Goal: Transaction & Acquisition: Purchase product/service

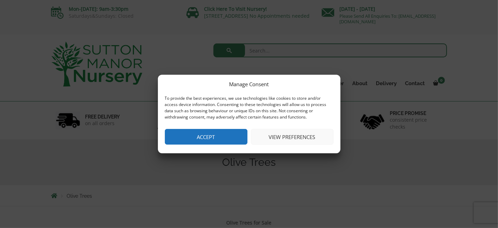
click at [227, 134] on button "Accept" at bounding box center [206, 137] width 83 height 16
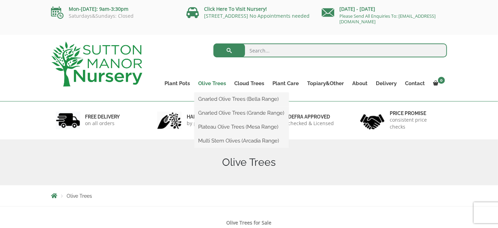
click at [212, 82] on link "Olive Trees" at bounding box center [212, 83] width 36 height 10
click at [216, 102] on link "Gnarled Olive Trees (Bella Range)" at bounding box center [241, 99] width 94 height 10
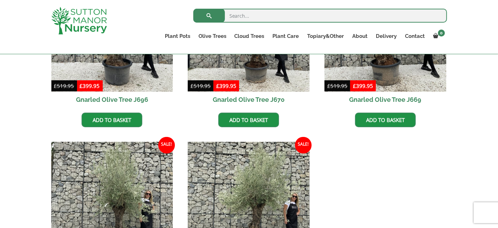
scroll to position [254, 0]
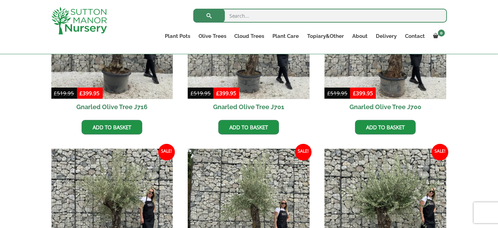
click at [497, 74] on div "All Gnarled Olive Trees Gnarled Patio Pot Olives Gnarled Low Bowl Multi Stems M…" at bounding box center [249, 231] width 498 height 584
drag, startPoint x: 497, startPoint y: 74, endPoint x: 493, endPoint y: 41, distance: 33.0
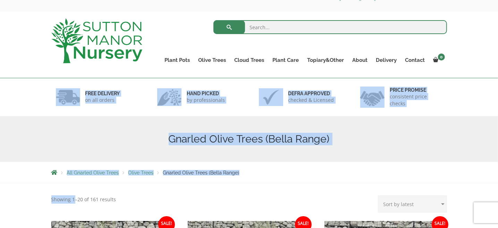
scroll to position [11, 0]
